Goal: Transaction & Acquisition: Purchase product/service

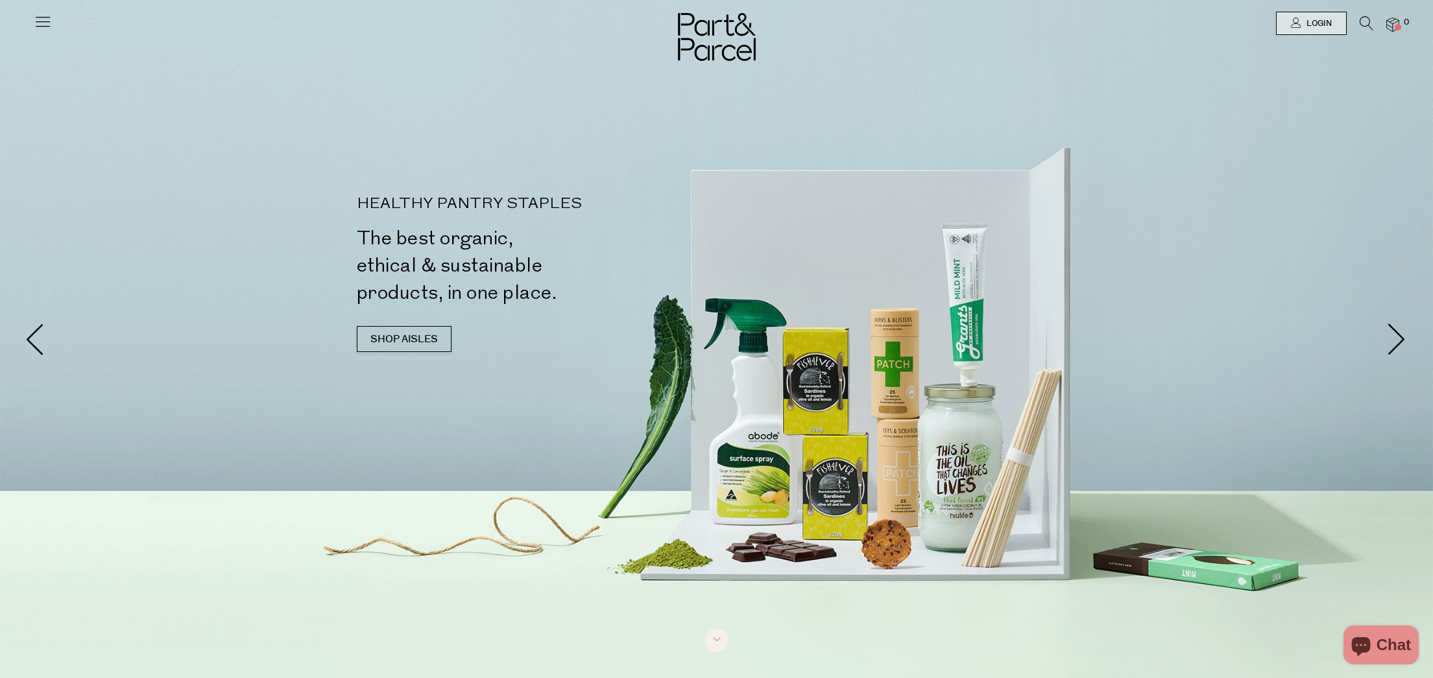
click at [41, 29] on icon at bounding box center [43, 21] width 18 height 18
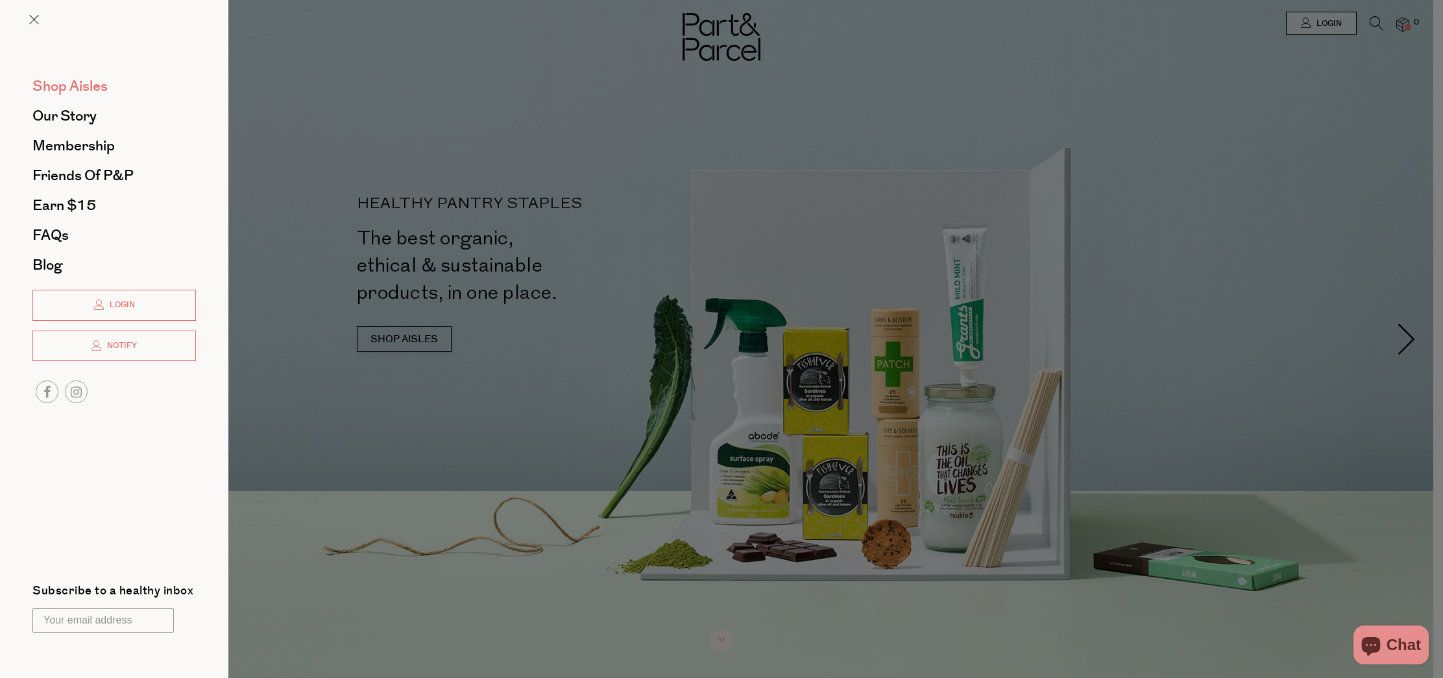
click at [69, 84] on span "Shop Aisles" at bounding box center [69, 86] width 75 height 21
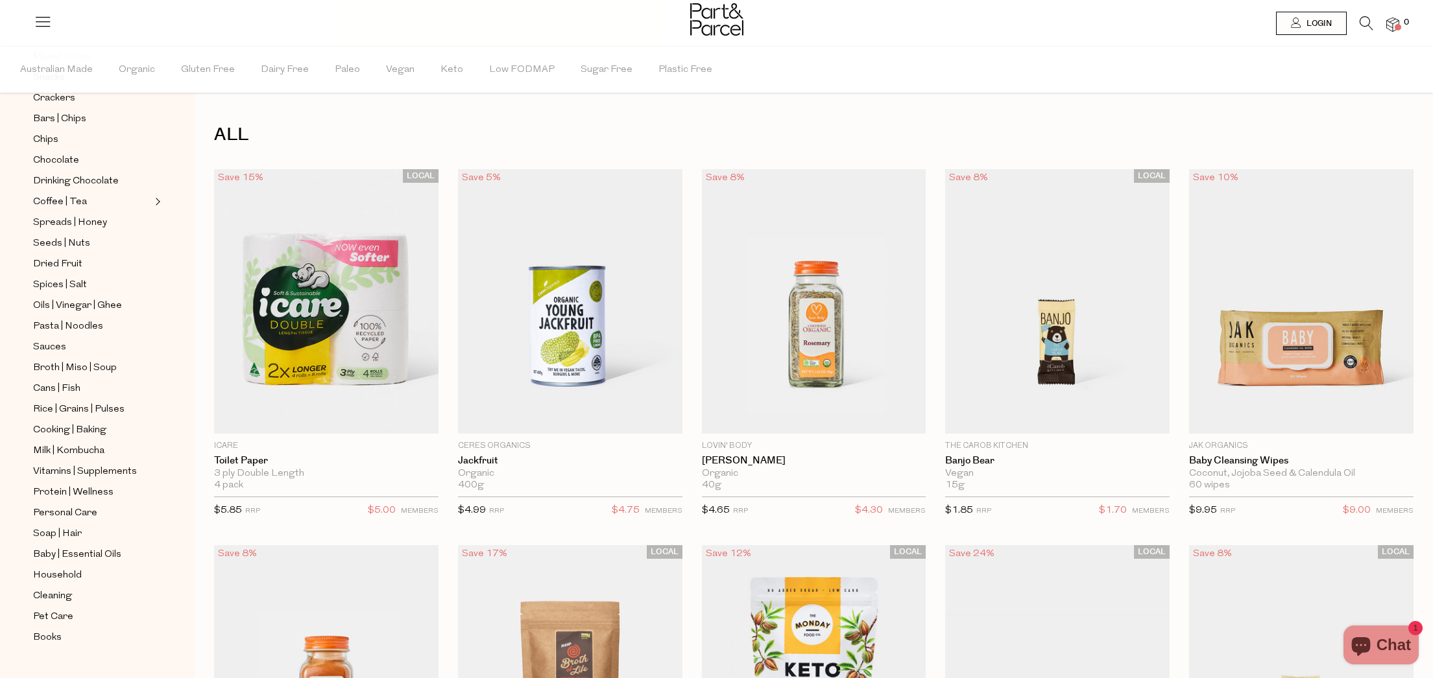
scroll to position [246, 0]
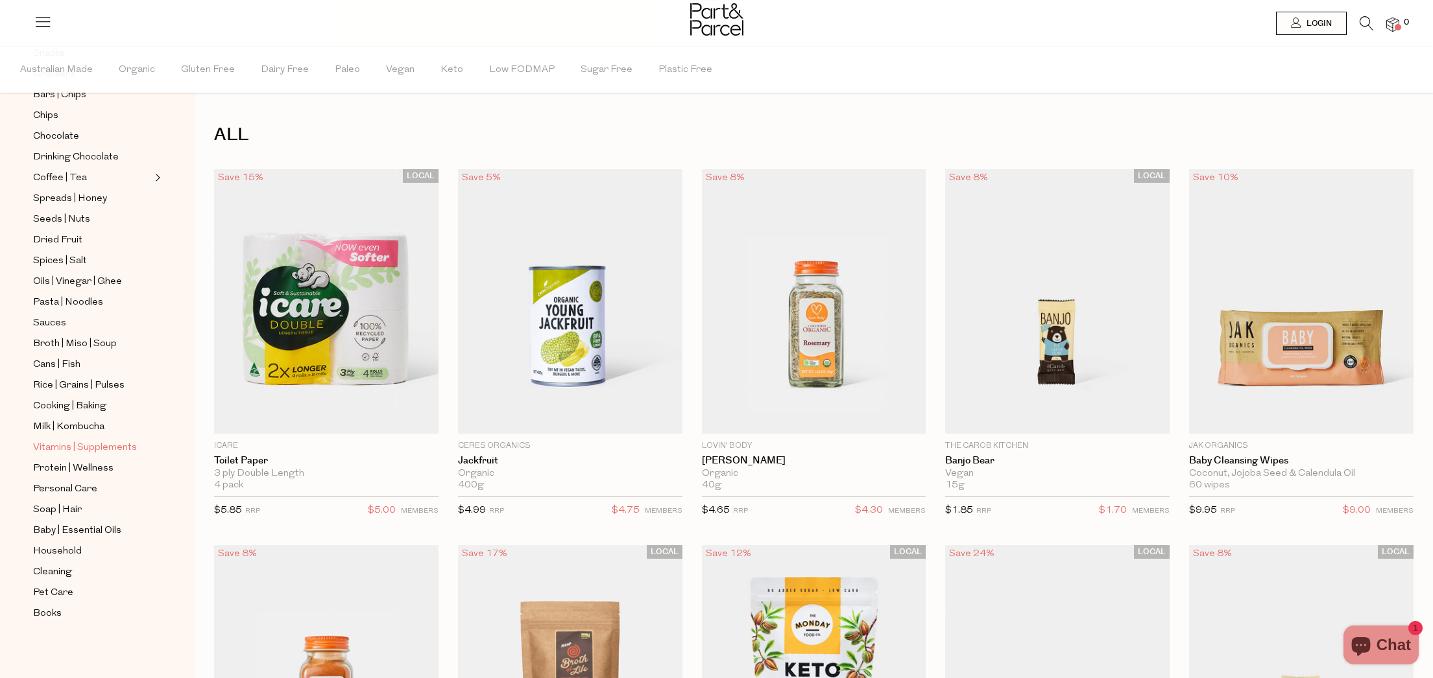
click at [91, 444] on span "Vitamins | Supplements" at bounding box center [85, 448] width 104 height 16
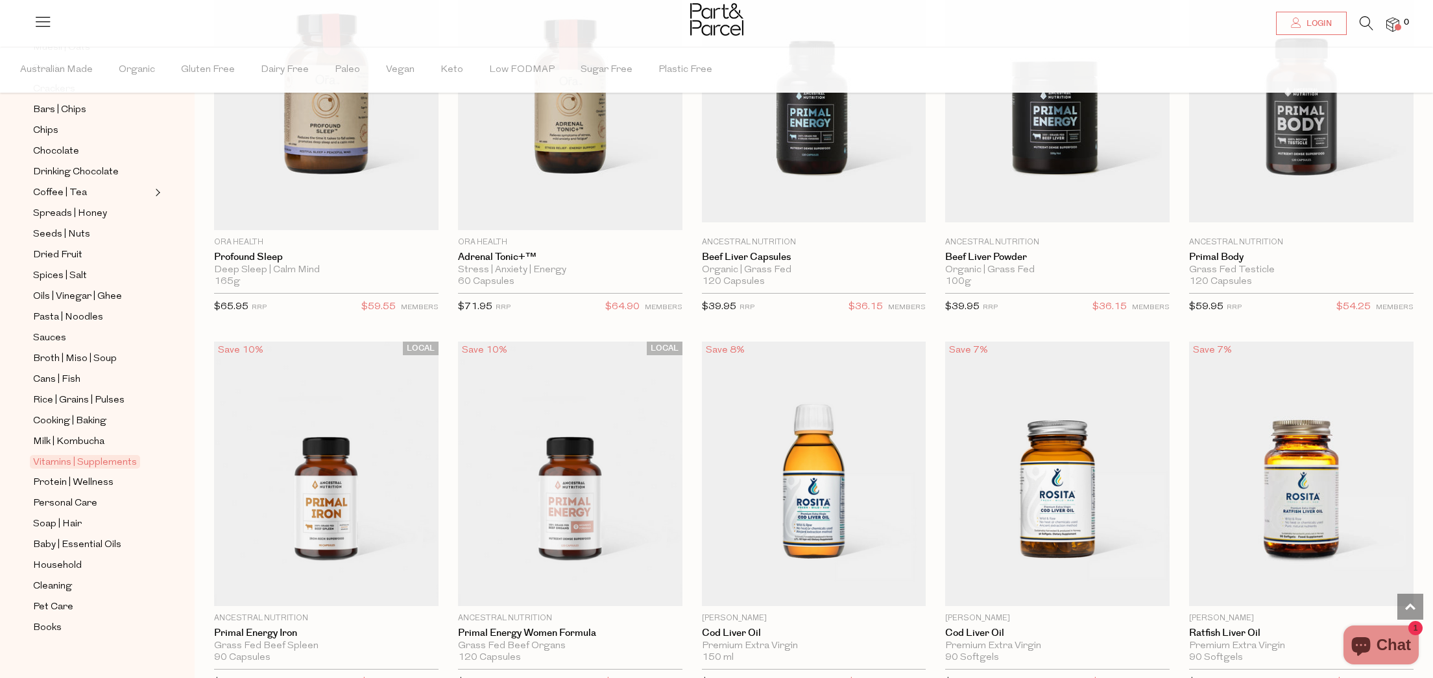
scroll to position [3248, 0]
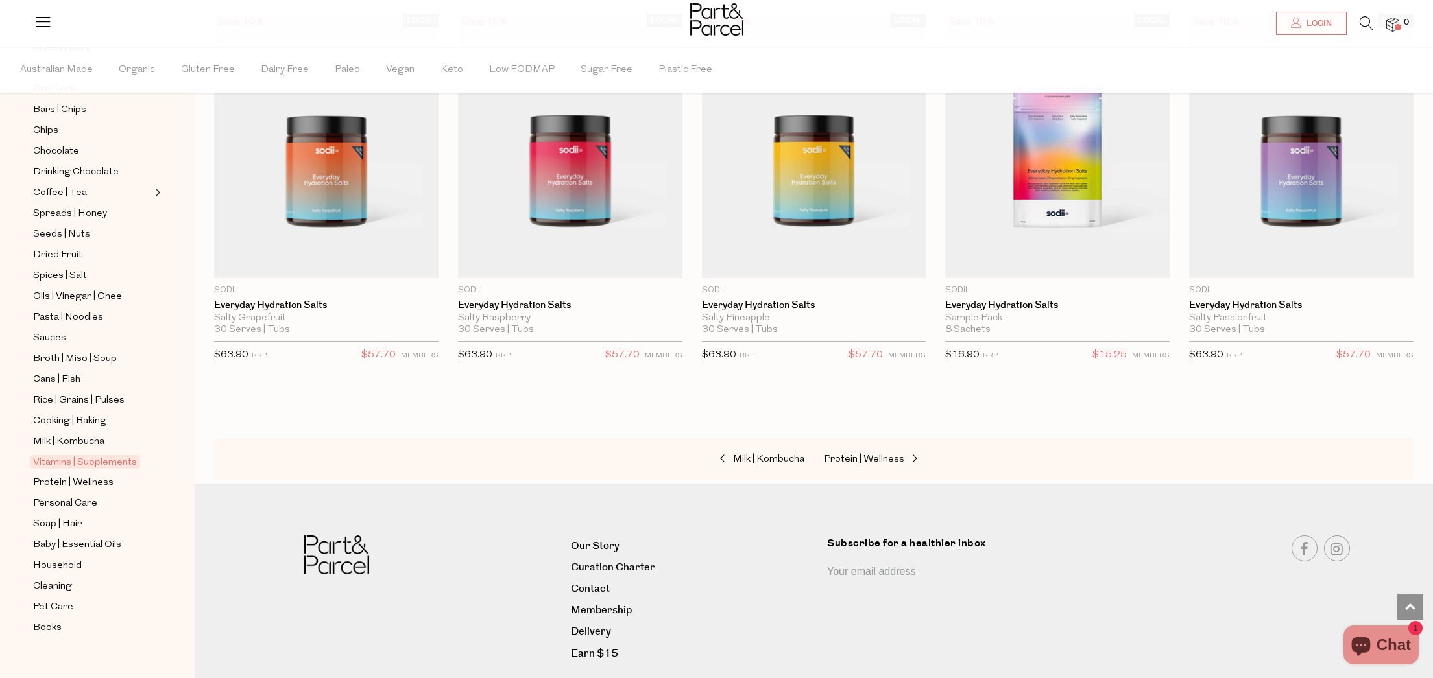
scroll to position [4740, 0]
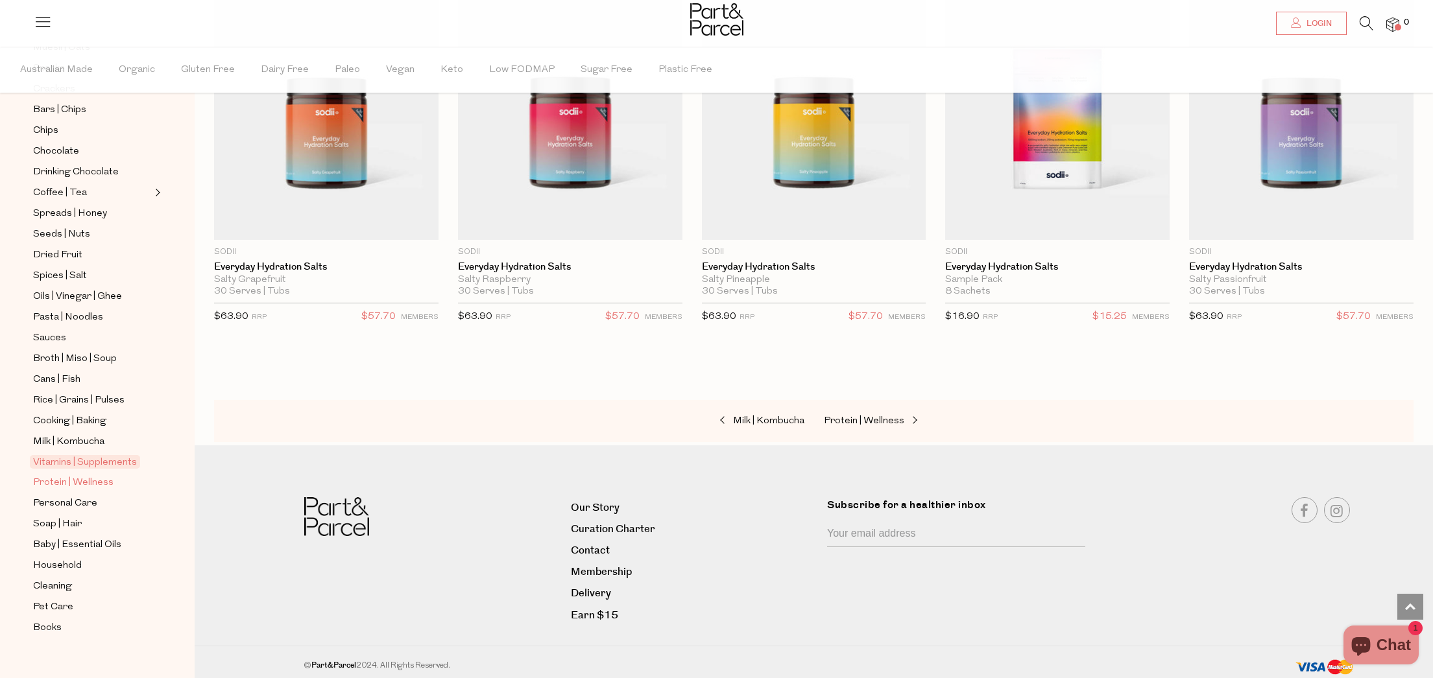
click at [96, 485] on span "Protein | Wellness" at bounding box center [73, 483] width 80 height 16
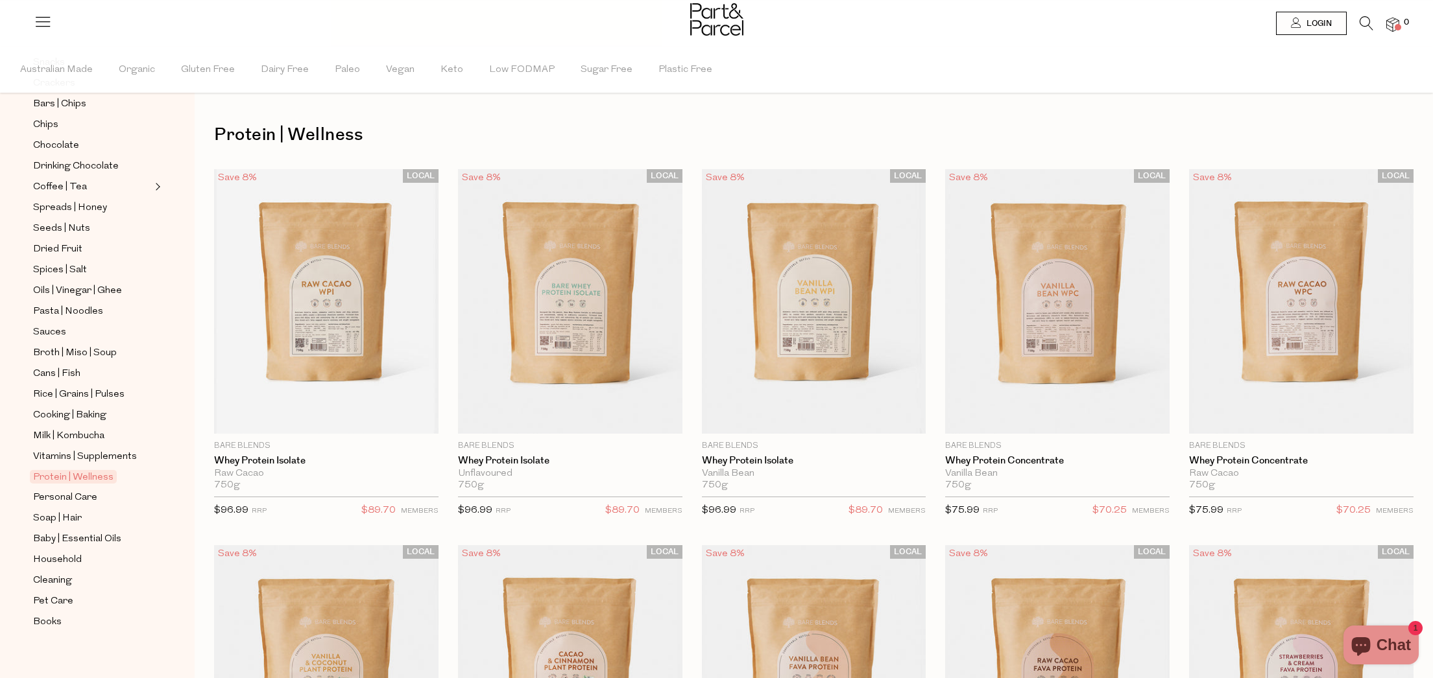
scroll to position [245, 0]
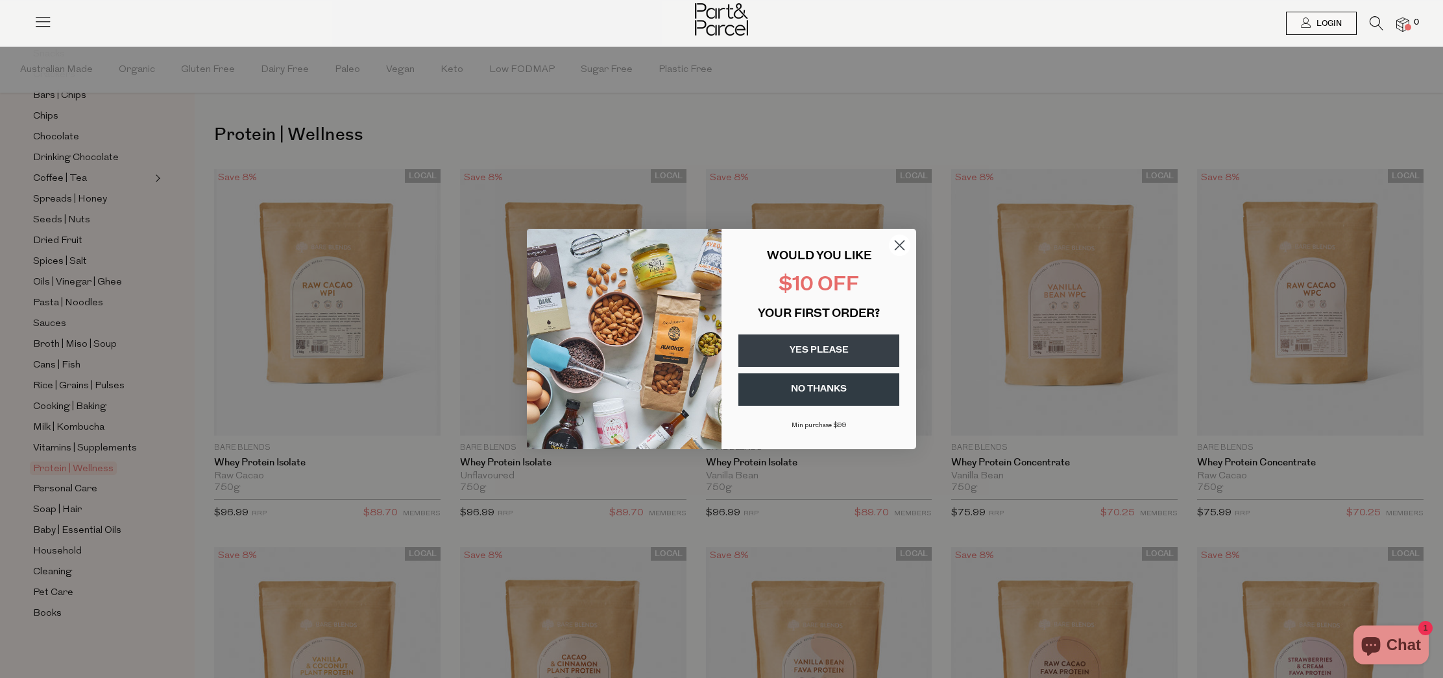
click at [902, 250] on circle "Close dialog" at bounding box center [899, 245] width 21 height 21
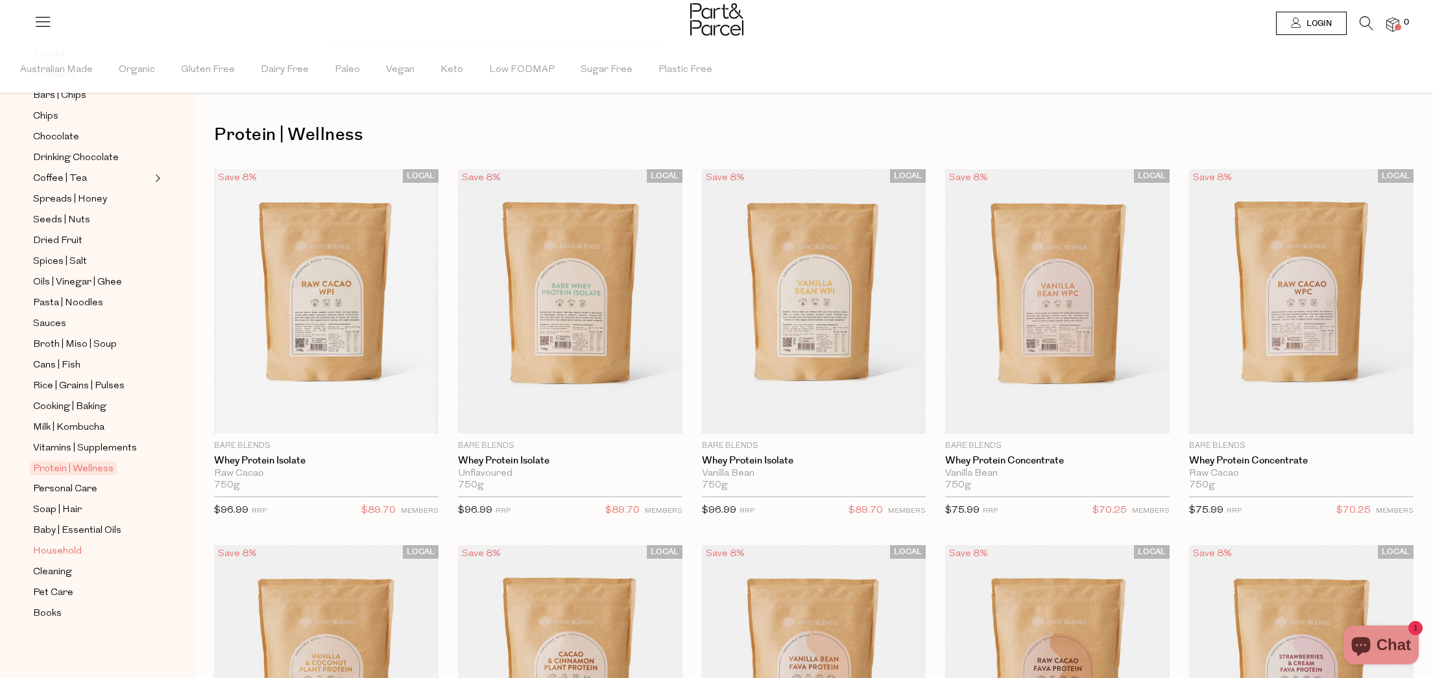
click at [55, 553] on span "Household" at bounding box center [57, 552] width 49 height 16
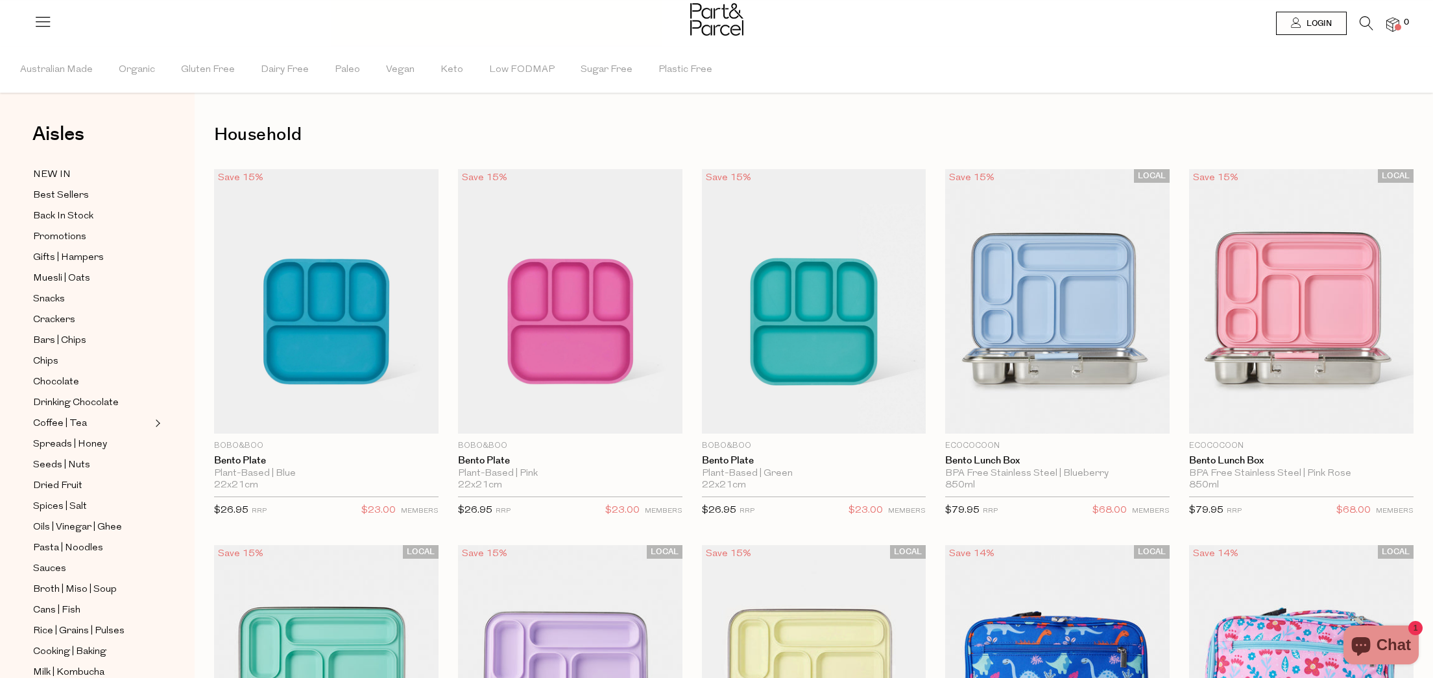
click at [1370, 19] on icon at bounding box center [1367, 23] width 14 height 14
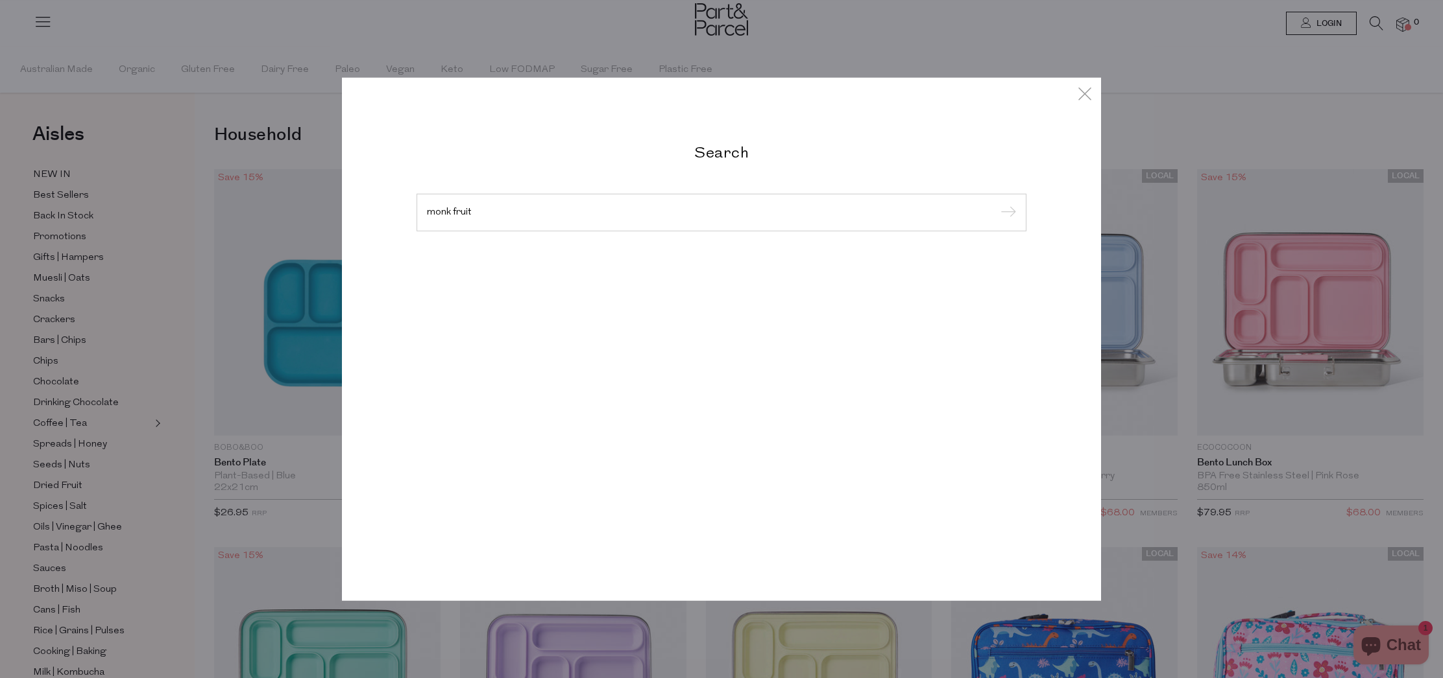
type input "monk fruit"
click at [996, 204] on input "submit" at bounding box center [1005, 213] width 19 height 19
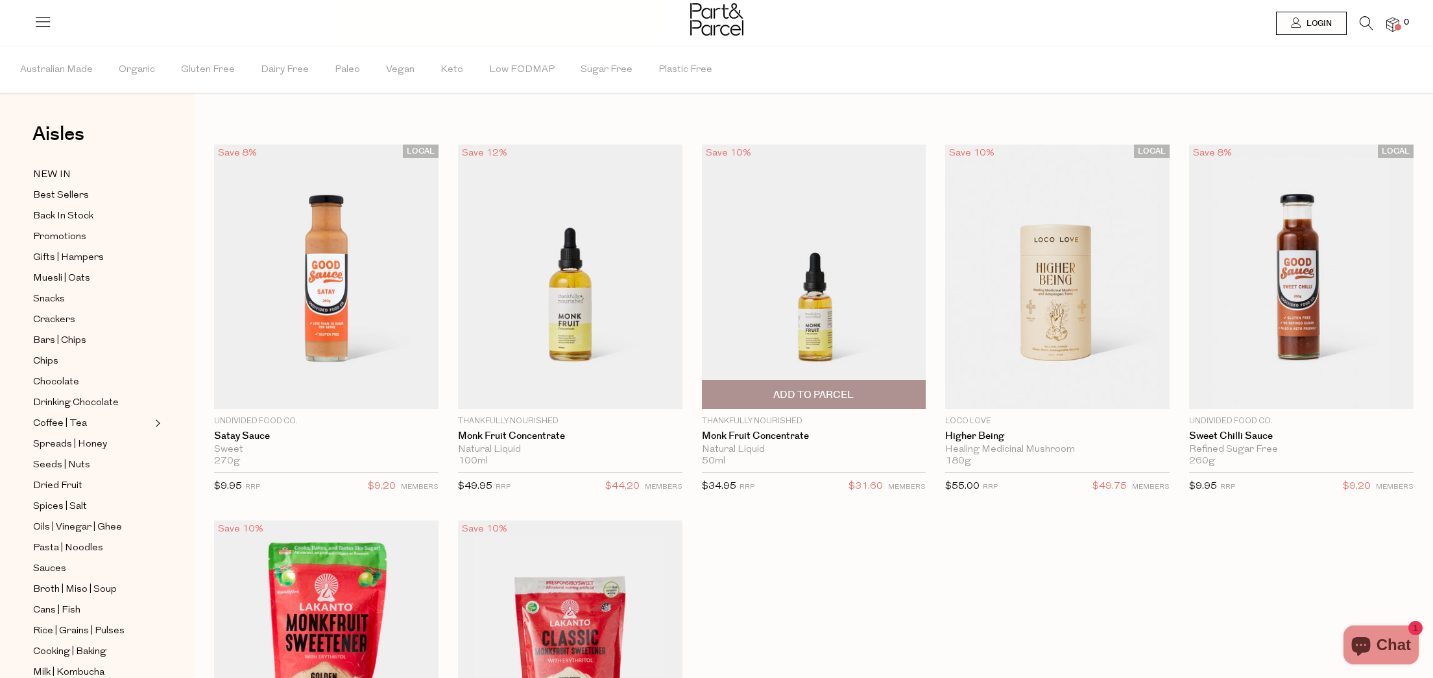
click at [793, 223] on img at bounding box center [814, 277] width 224 height 265
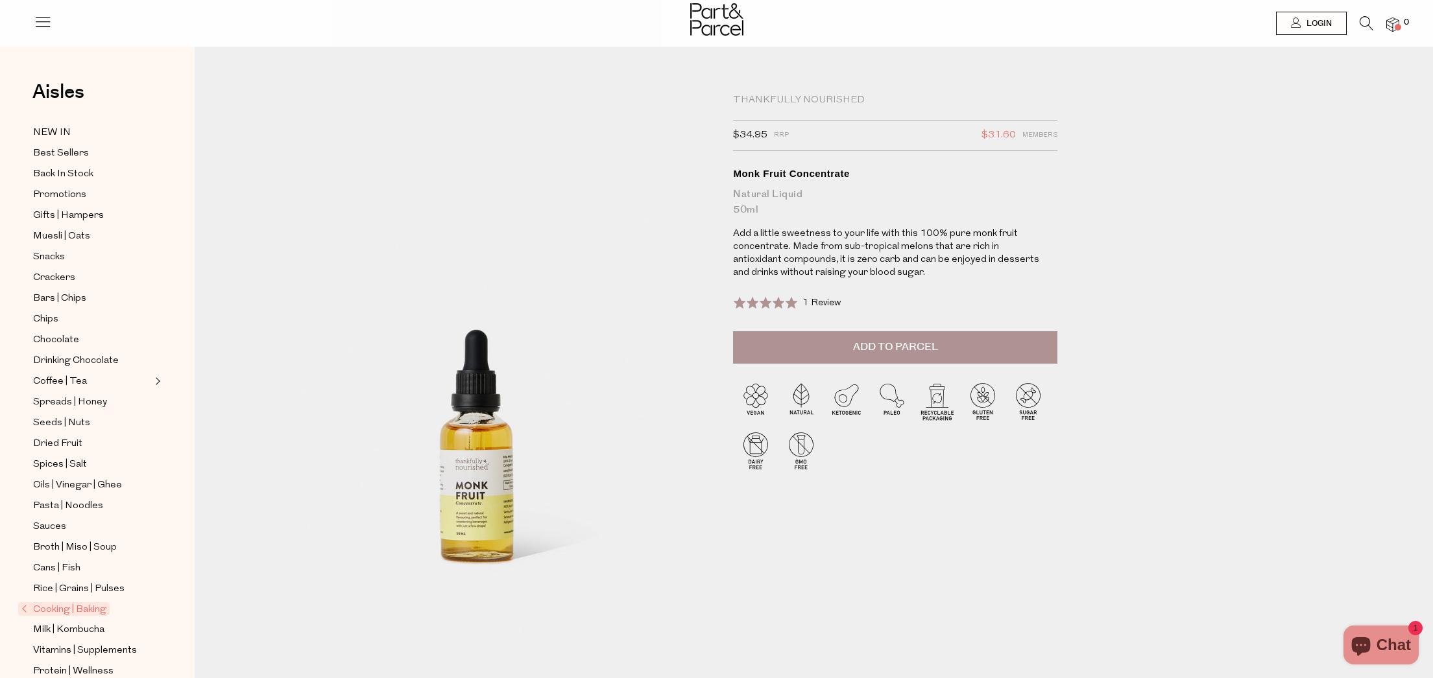
click at [932, 335] on button "Add to Parcel" at bounding box center [895, 347] width 324 height 32
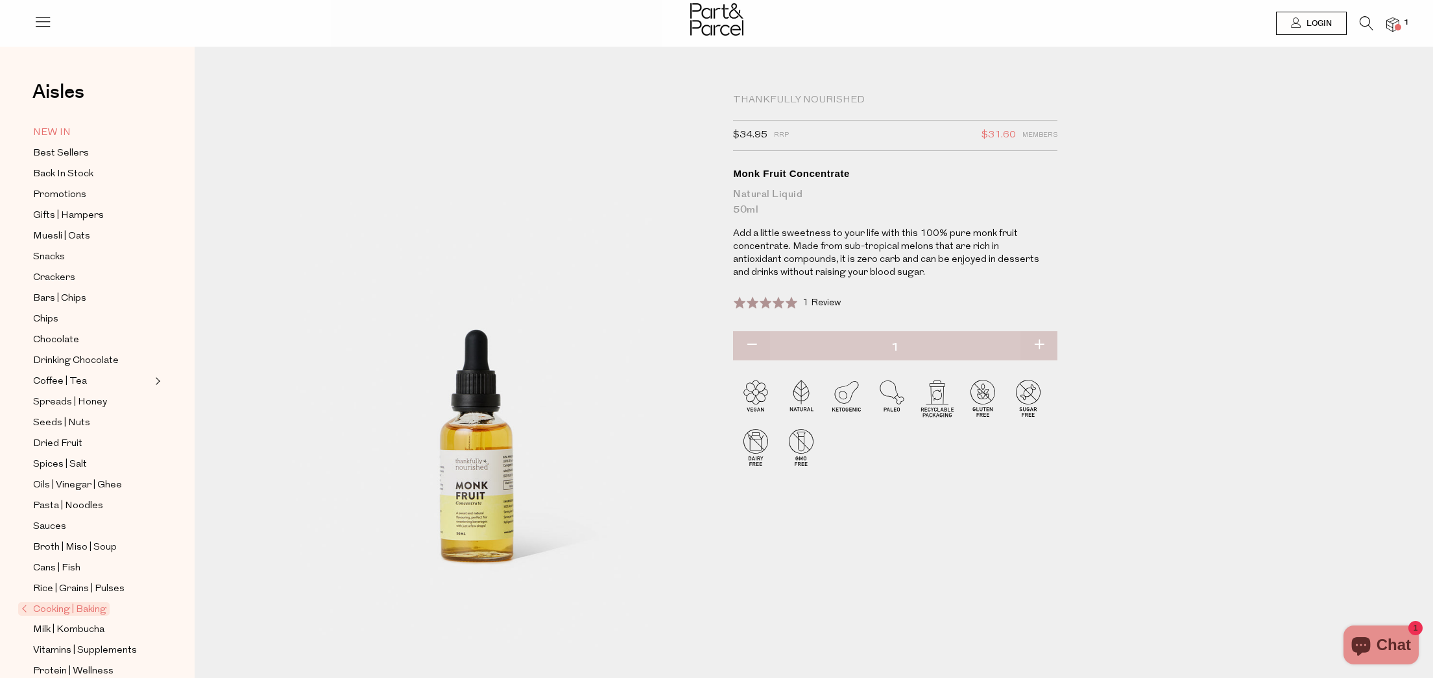
click at [56, 128] on span "NEW IN" at bounding box center [52, 133] width 38 height 16
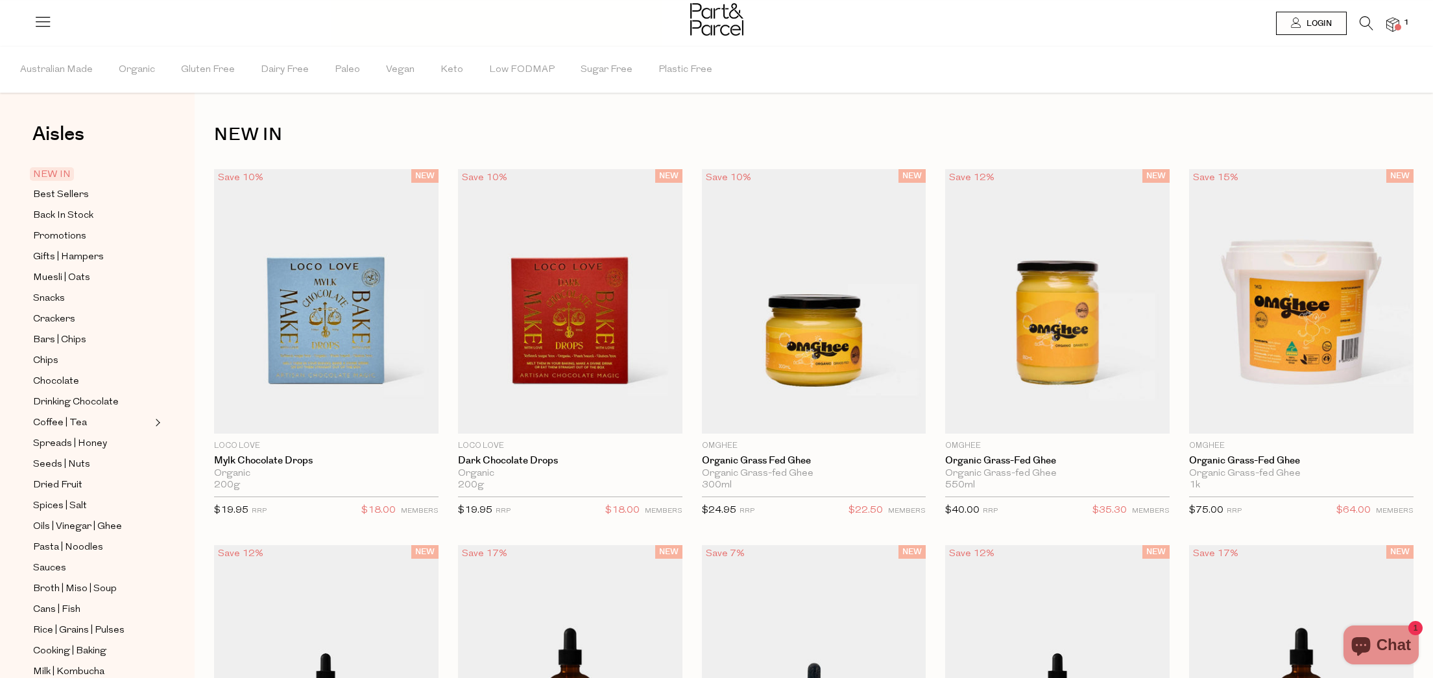
click at [1373, 18] on li "1" at bounding box center [1386, 25] width 26 height 18
click at [1367, 19] on icon at bounding box center [1367, 23] width 14 height 14
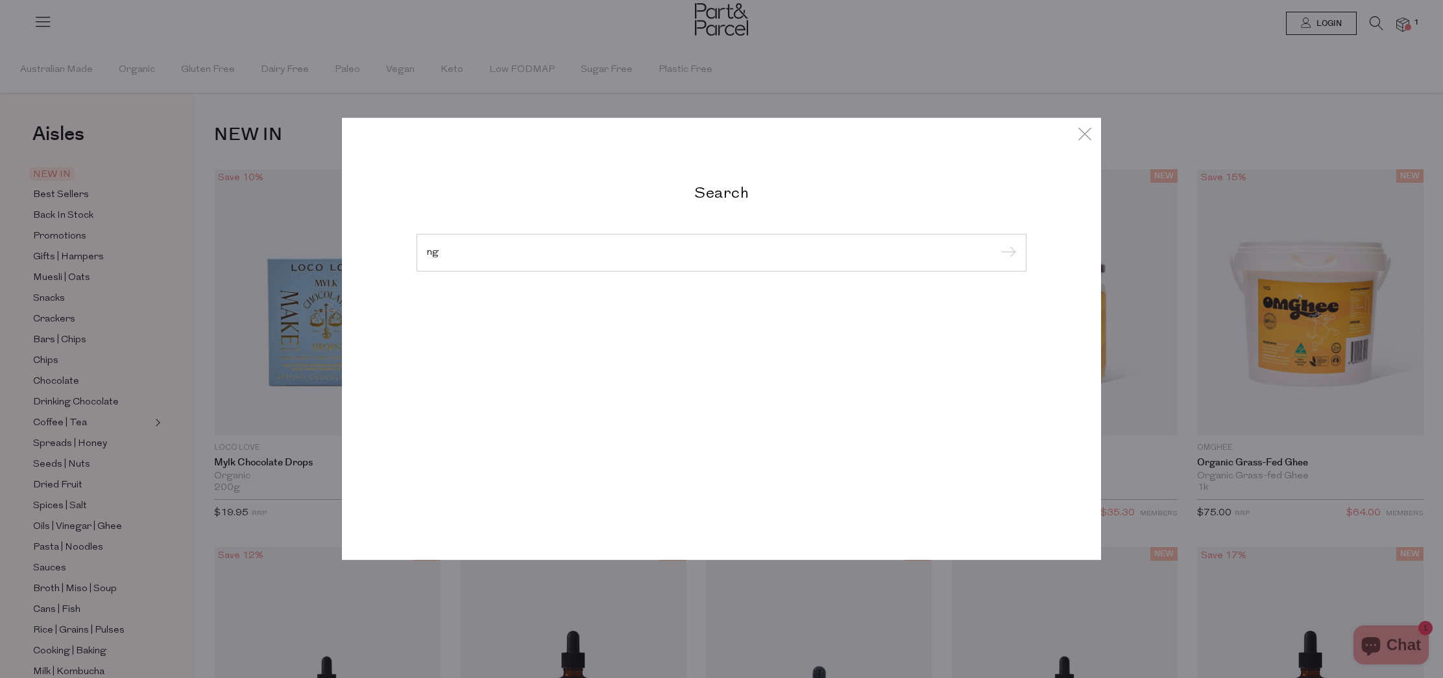
type input "n"
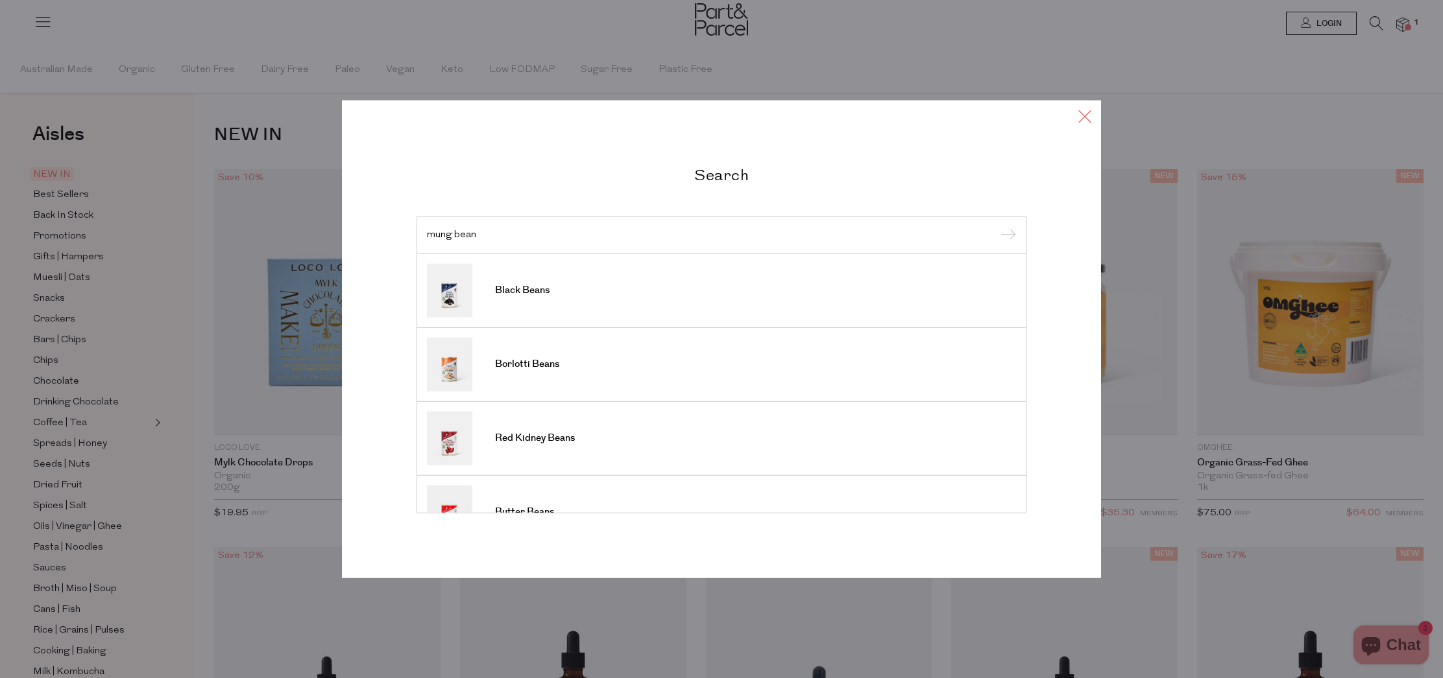
type input "mung bean"
click at [1081, 119] on icon at bounding box center [1084, 116] width 19 height 19
